Goal: Task Accomplishment & Management: Manage account settings

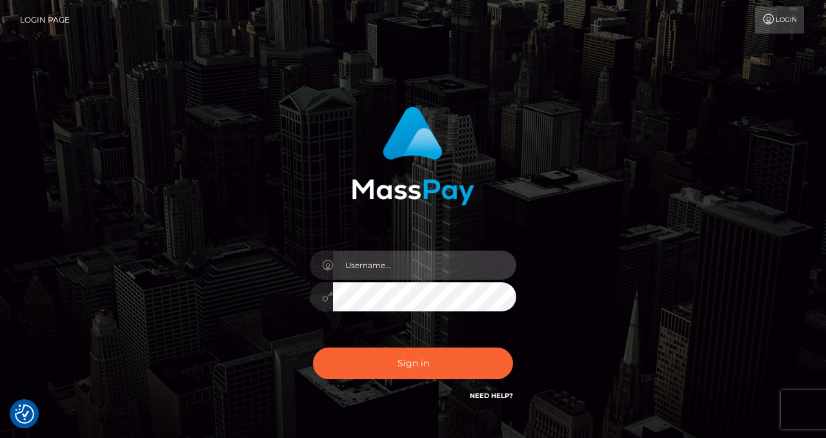
click at [352, 273] on input "text" at bounding box center [424, 264] width 183 height 29
type input "izabela.throne"
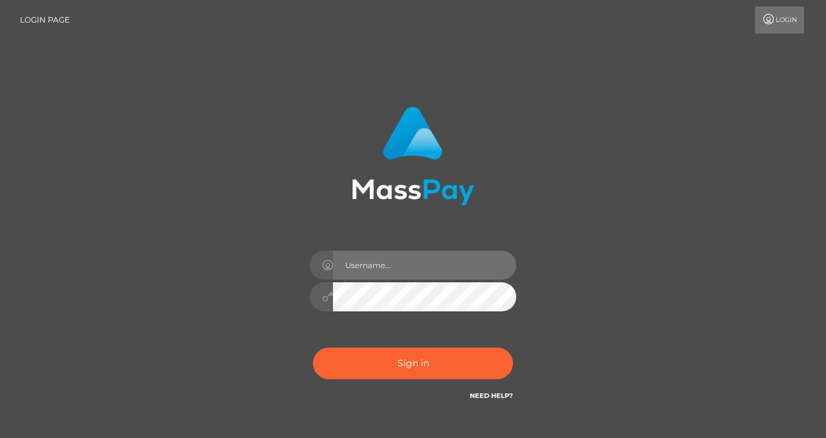
click at [376, 266] on input "text" at bounding box center [424, 264] width 183 height 29
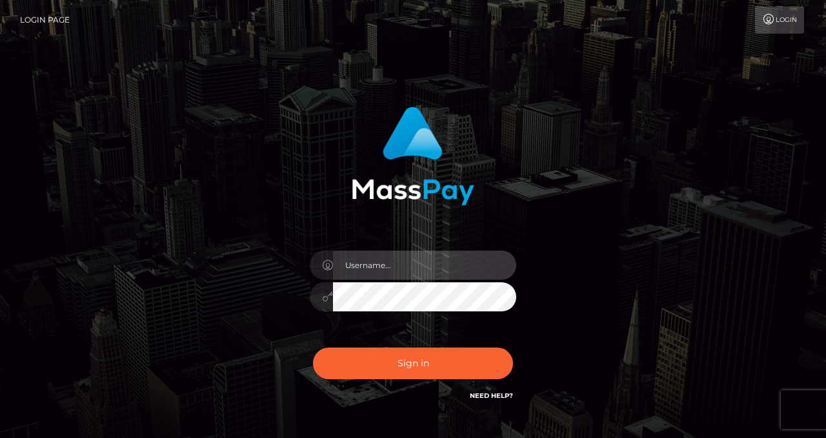
click at [376, 266] on input "text" at bounding box center [424, 264] width 183 height 29
type input "izabela.throne"
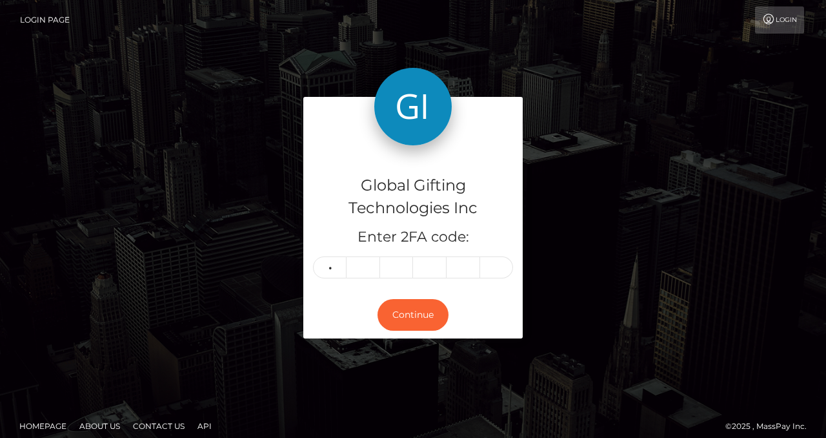
type input "2"
type input "4"
type input "2"
type input "9"
type input "4"
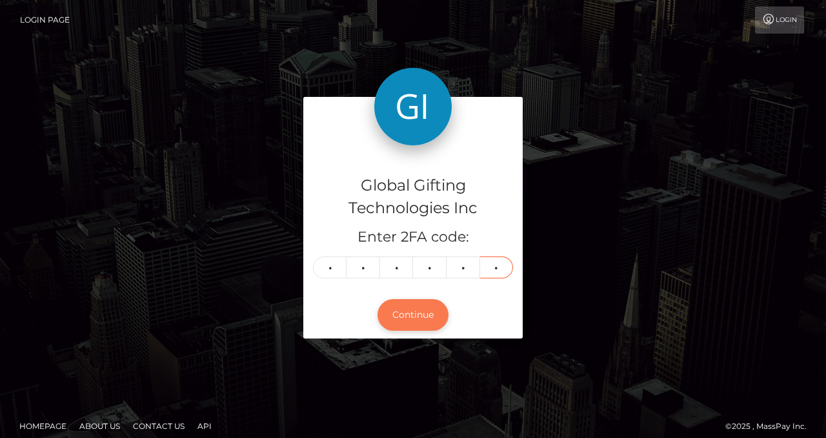
type input "7"
click at [404, 307] on button "Continue" at bounding box center [413, 315] width 71 height 32
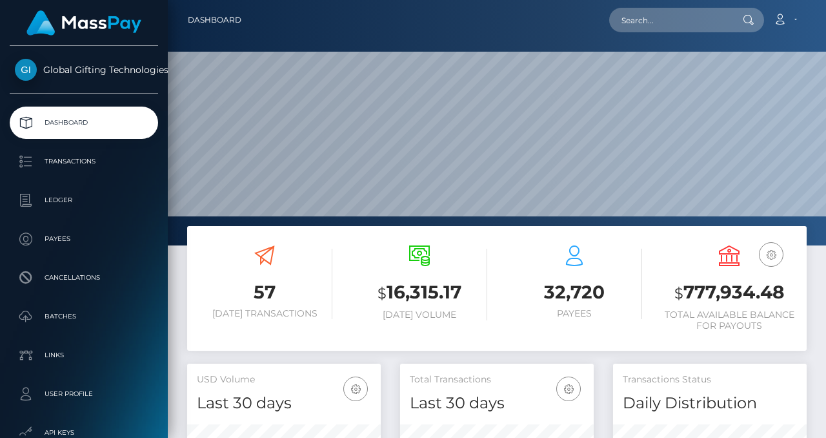
scroll to position [229, 194]
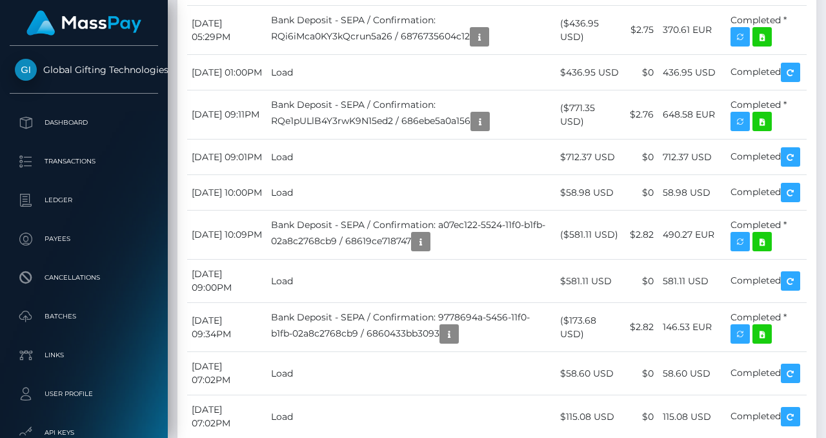
scroll to position [3484, 0]
